Goal: Transaction & Acquisition: Purchase product/service

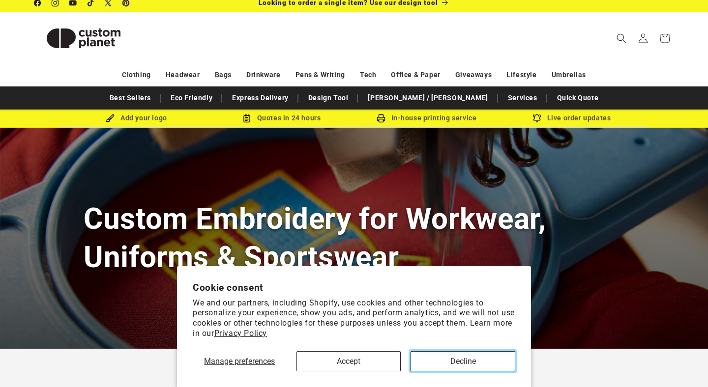
click at [466, 368] on button "Decline" at bounding box center [462, 361] width 105 height 20
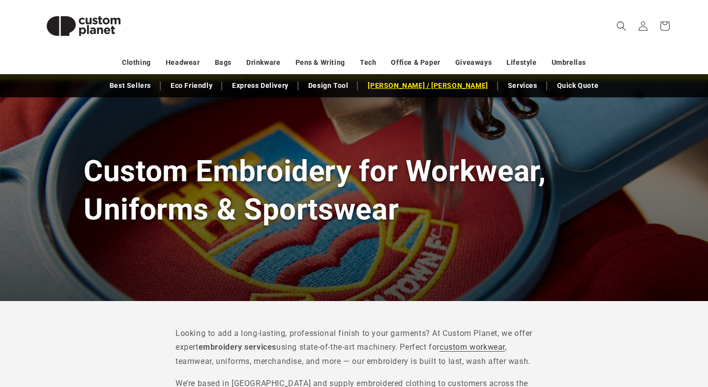
scroll to position [60, 0]
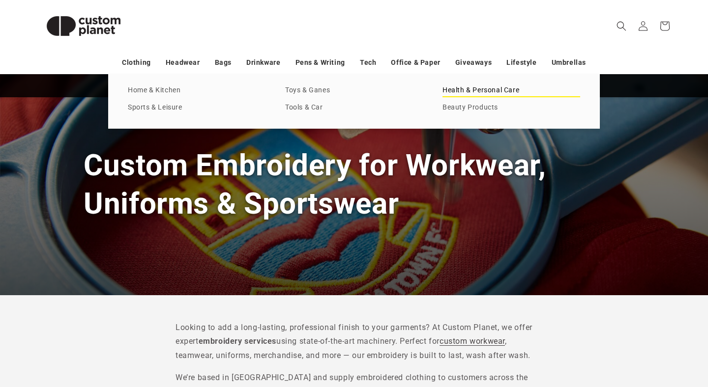
click at [499, 88] on link "Health & Personal Care" at bounding box center [511, 90] width 138 height 13
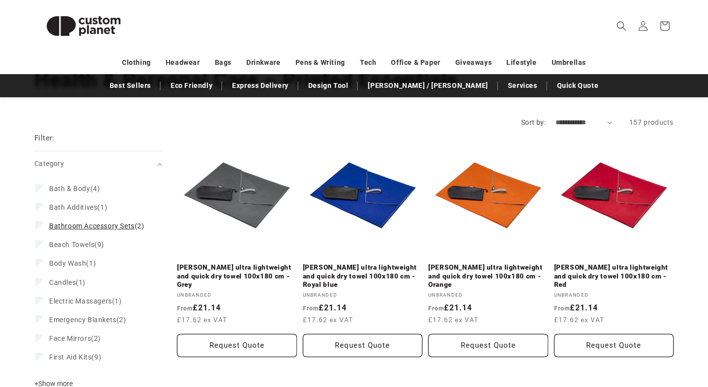
scroll to position [75, 0]
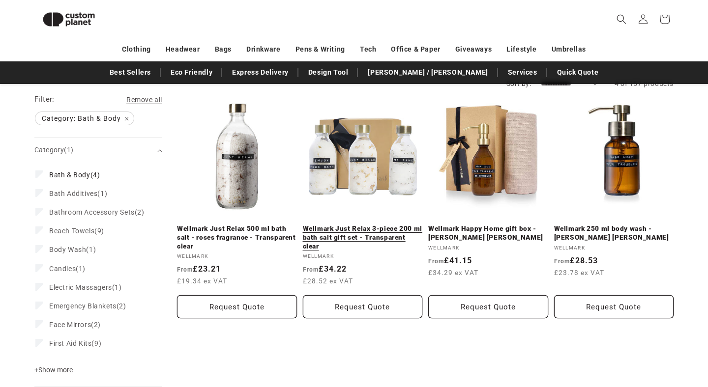
scroll to position [103, 0]
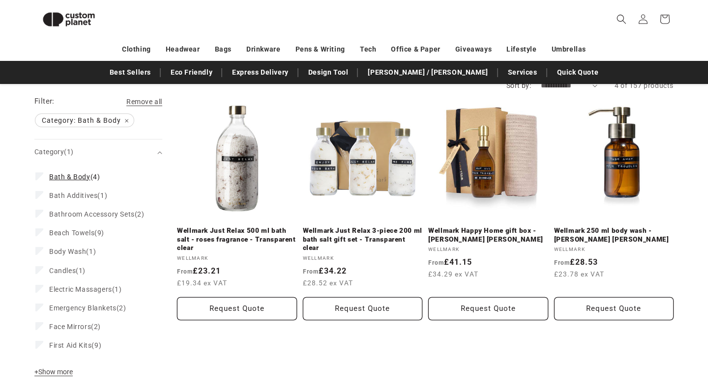
click at [40, 174] on icon at bounding box center [39, 175] width 5 height 3
